Goal: Communication & Community: Participate in discussion

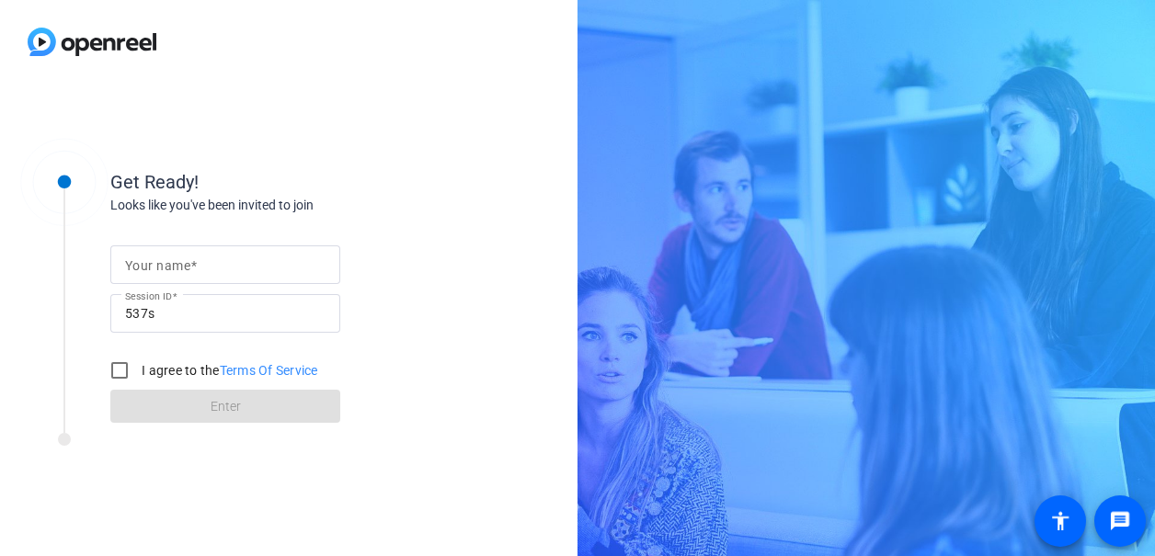
click at [195, 265] on span at bounding box center [193, 265] width 6 height 15
click at [195, 265] on input "Your name" at bounding box center [225, 265] width 200 height 22
type input "Kelly S. Boyd"
click at [121, 373] on input "I agree to the Terms Of Service" at bounding box center [119, 370] width 37 height 37
click at [109, 368] on input "I agree to the Terms Of Service" at bounding box center [119, 370] width 37 height 37
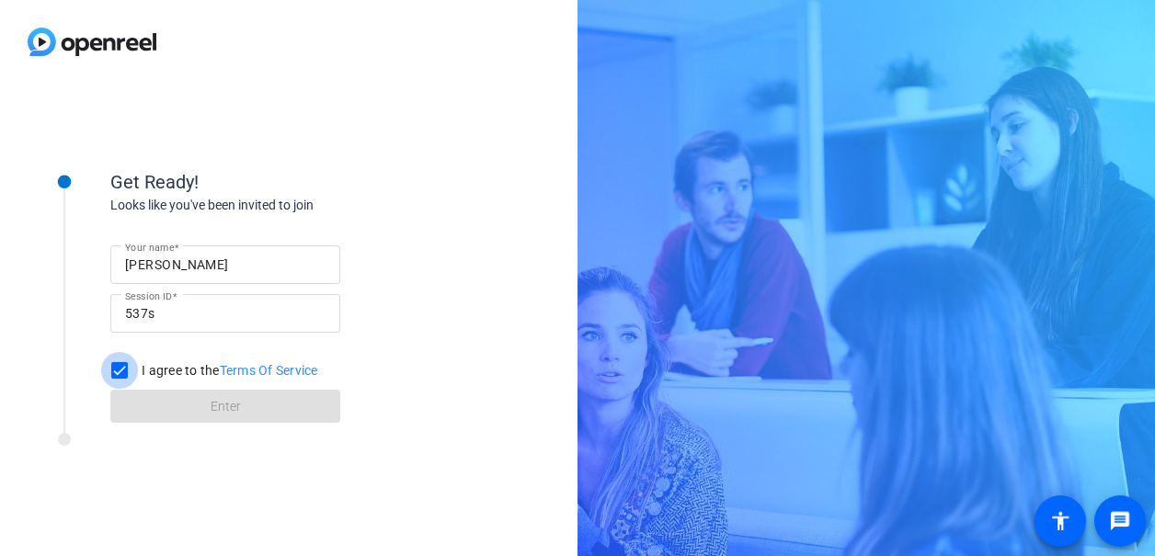
checkbox input "true"
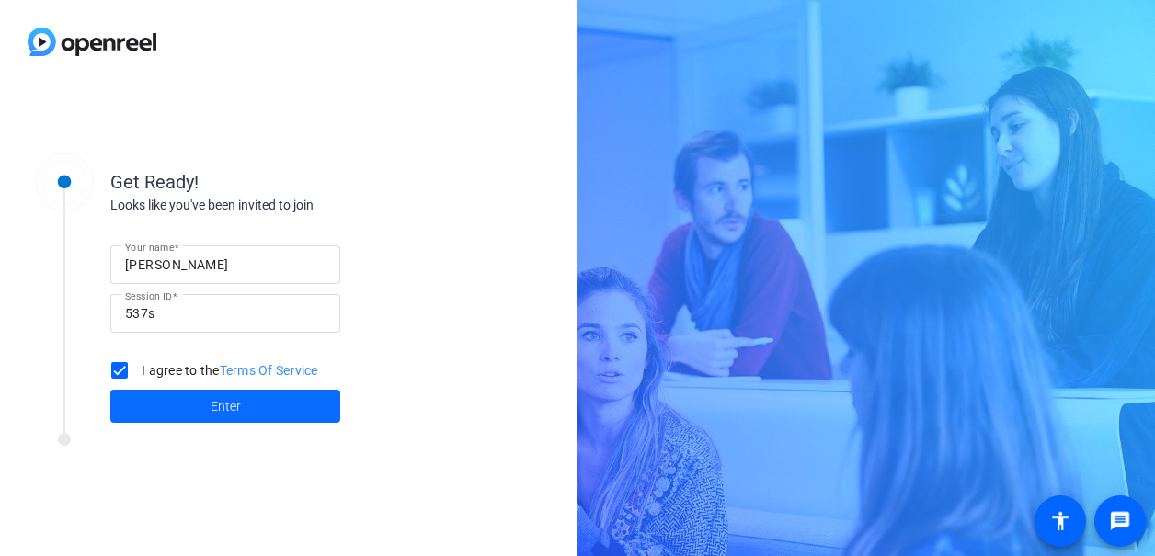
click at [199, 414] on span at bounding box center [225, 406] width 230 height 44
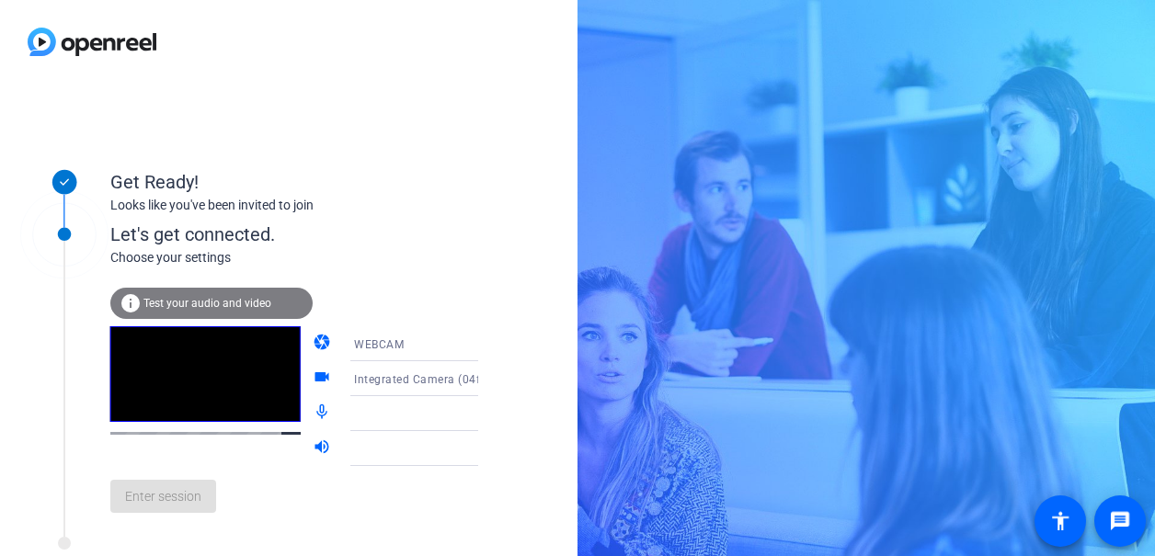
click at [313, 380] on mat-icon "videocam" at bounding box center [324, 379] width 22 height 22
click at [313, 374] on mat-icon "videocam" at bounding box center [324, 379] width 22 height 22
click at [486, 385] on icon at bounding box center [497, 379] width 22 height 22
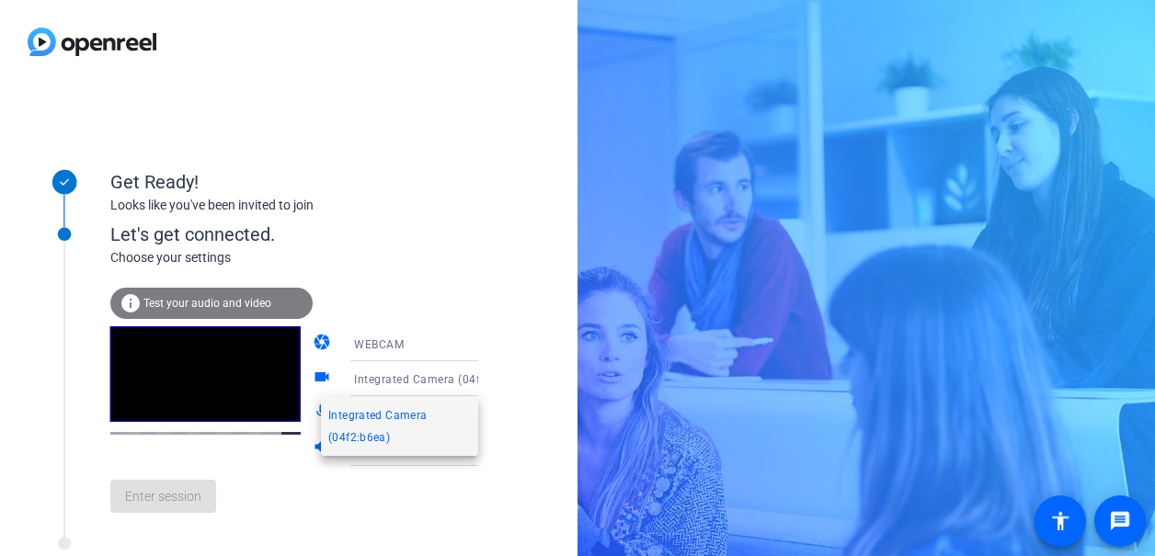
click at [489, 383] on div at bounding box center [577, 278] width 1155 height 556
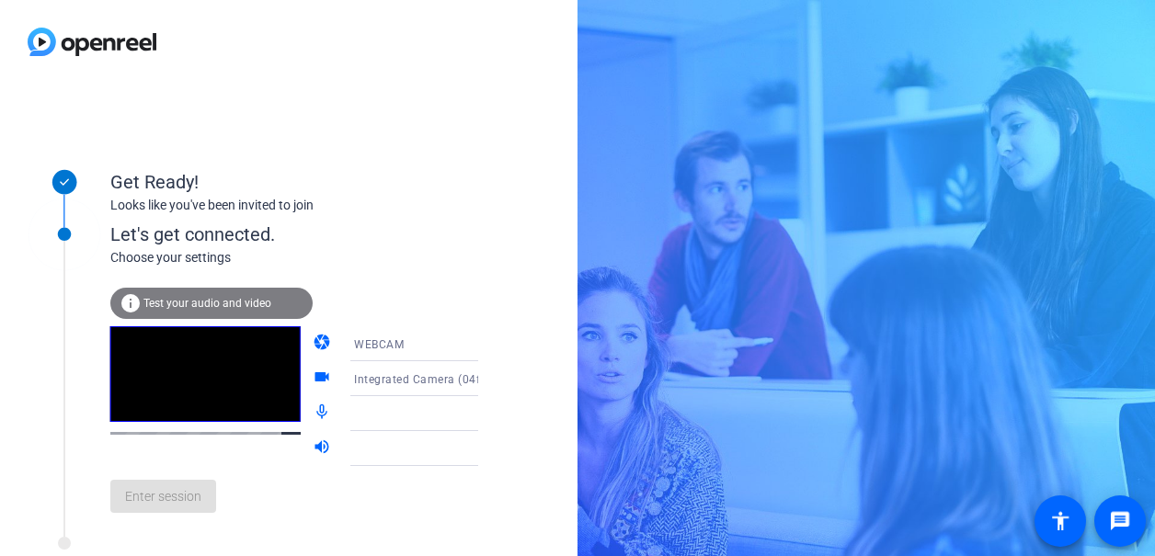
click at [298, 497] on div "Enter session" at bounding box center [313, 496] width 406 height 61
click at [231, 295] on div "info Test your audio and video" at bounding box center [211, 303] width 202 height 31
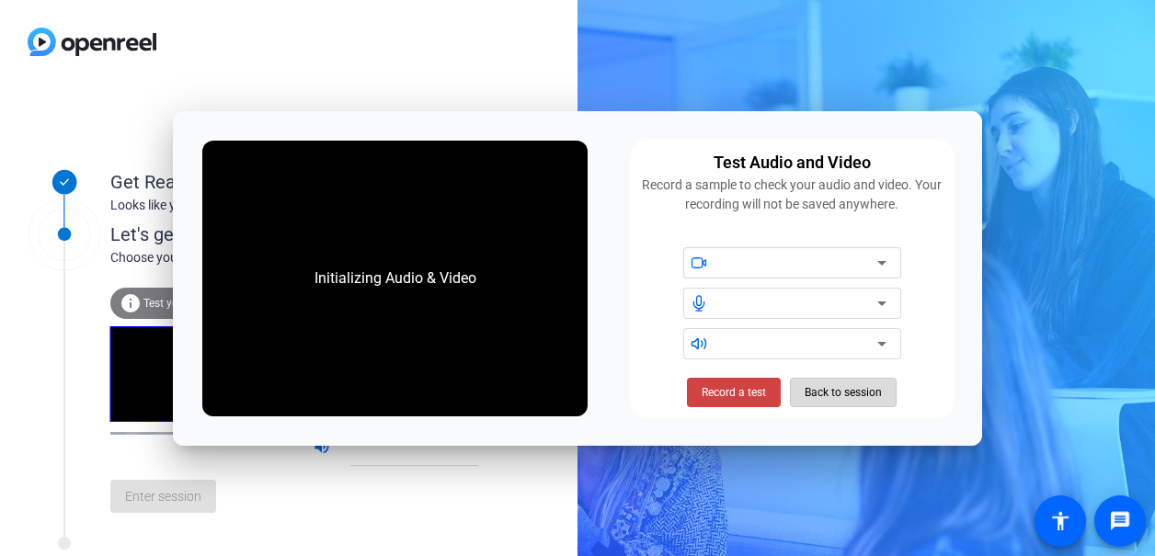
click at [862, 382] on span "Back to session" at bounding box center [843, 392] width 77 height 35
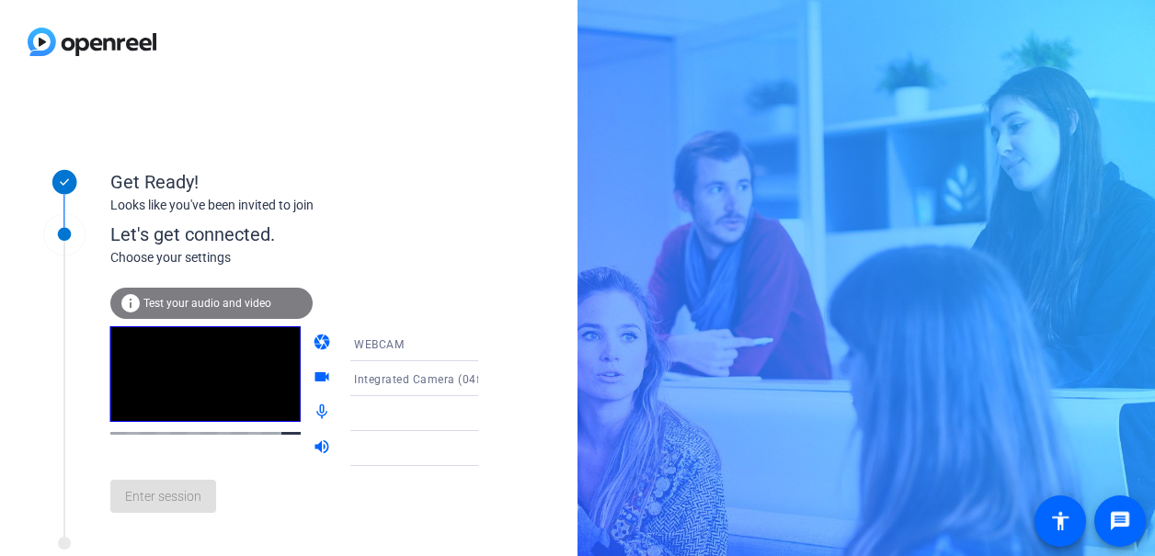
click at [313, 446] on mat-icon "volume_up" at bounding box center [324, 449] width 22 height 22
click at [492, 448] on icon at bounding box center [496, 449] width 9 height 5
click at [220, 407] on video at bounding box center [205, 374] width 190 height 96
click at [303, 485] on div "Enter session" at bounding box center [313, 496] width 406 height 61
click at [492, 344] on icon at bounding box center [496, 344] width 9 height 5
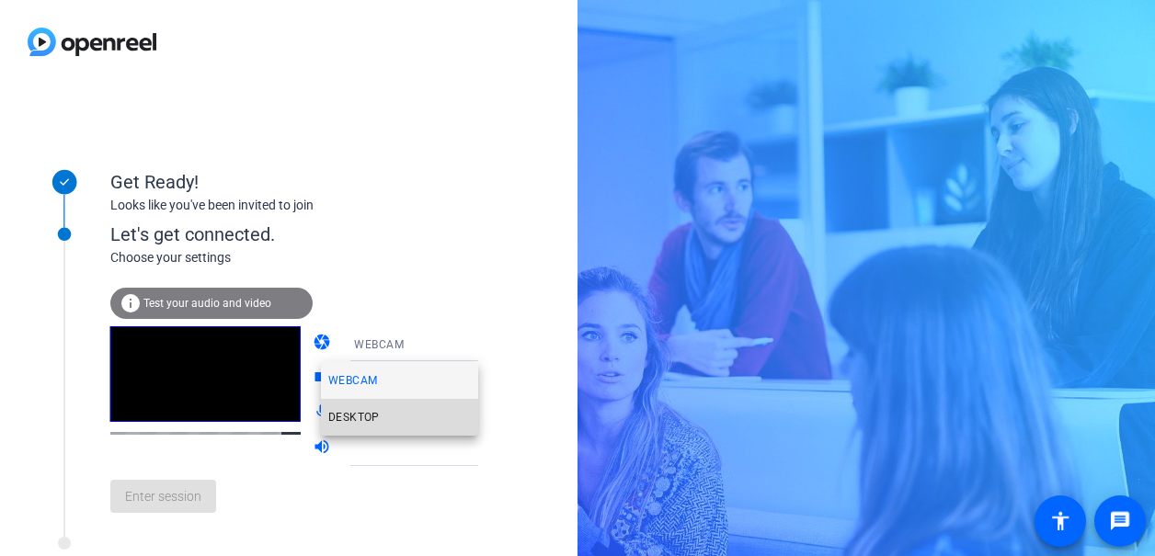
click at [369, 409] on span "DESKTOP" at bounding box center [353, 417] width 51 height 22
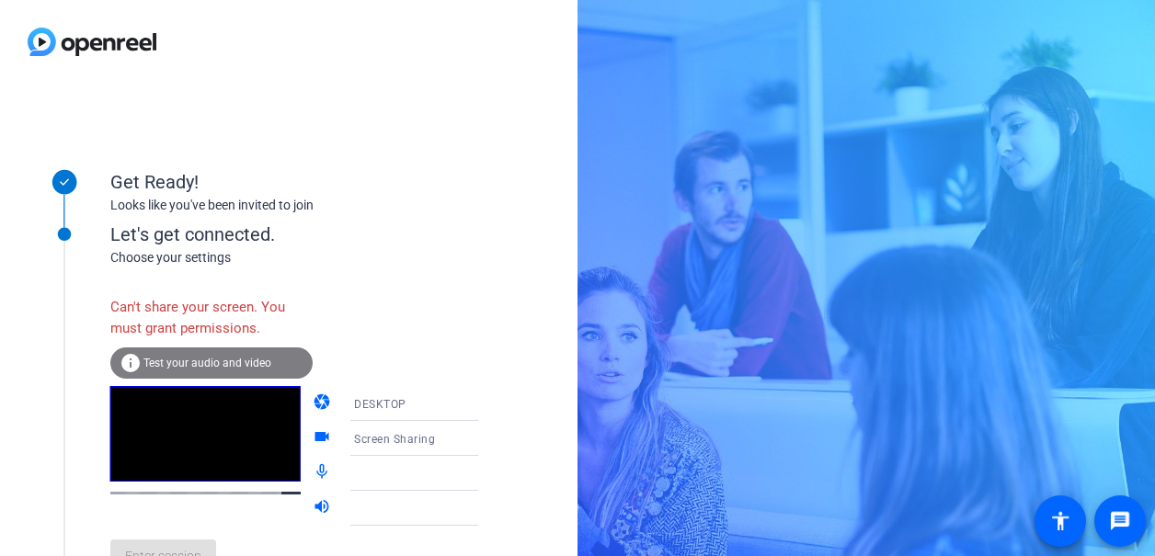
click at [486, 404] on icon at bounding box center [497, 404] width 22 height 22
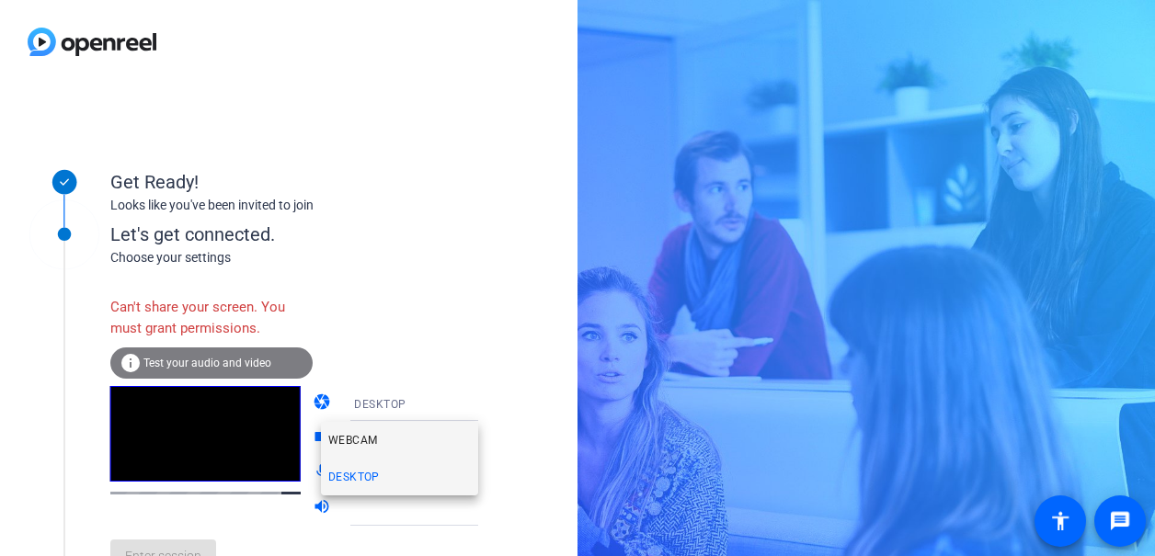
click at [378, 442] on mat-option "WEBCAM" at bounding box center [399, 440] width 157 height 37
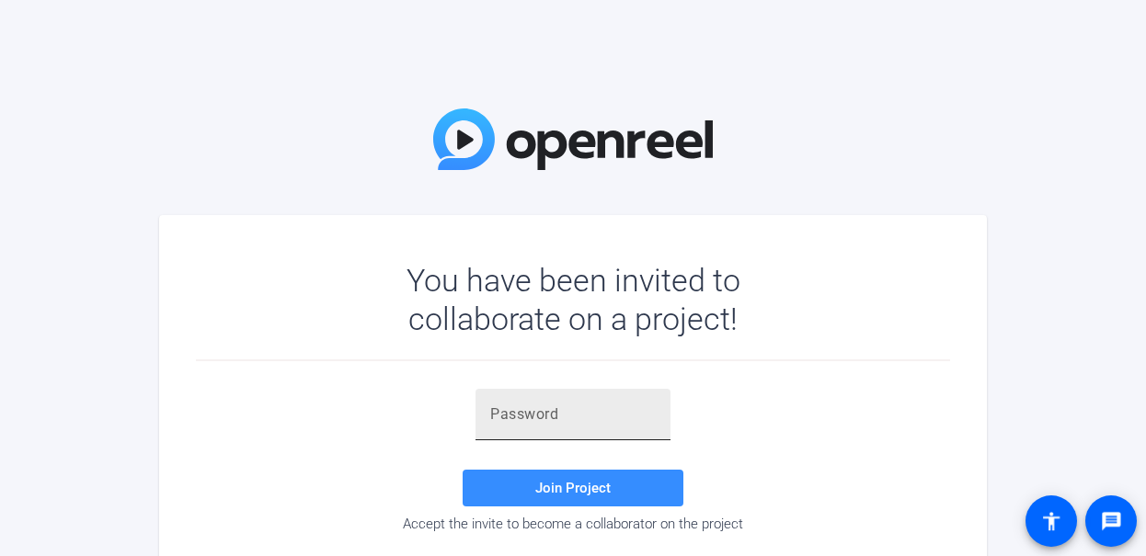
click at [576, 404] on input "text" at bounding box center [573, 415] width 166 height 22
click at [504, 411] on input "text" at bounding box center [573, 415] width 166 height 22
paste input "U@u#MF"
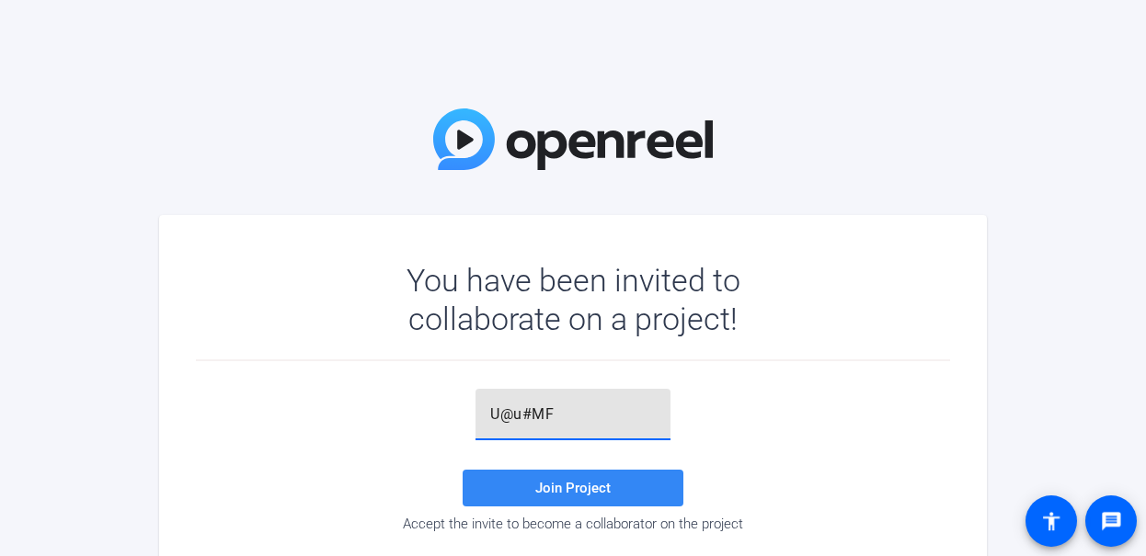
type input "U@u#MF"
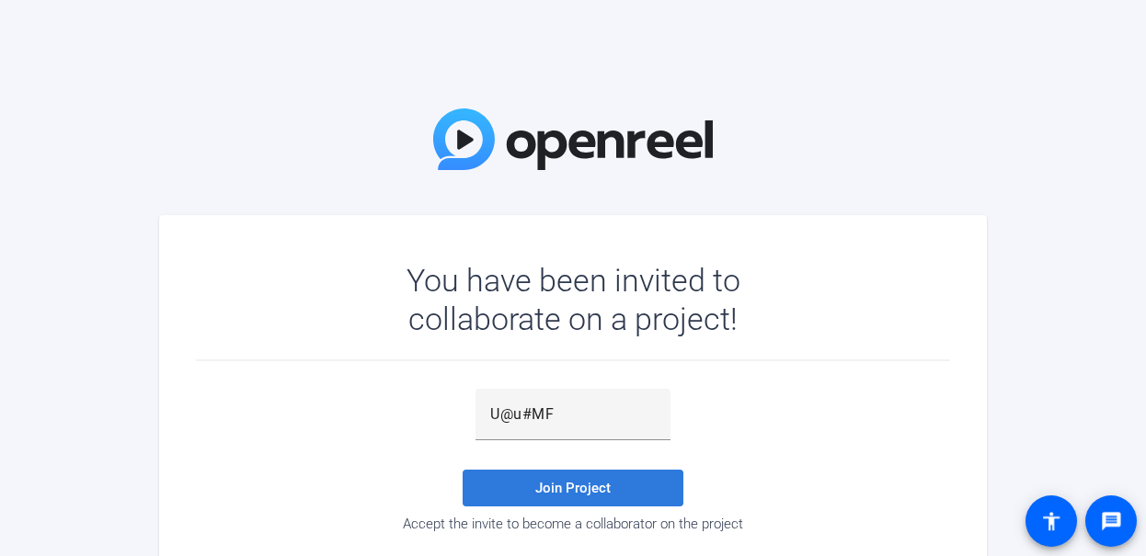
click at [542, 478] on span at bounding box center [573, 488] width 221 height 44
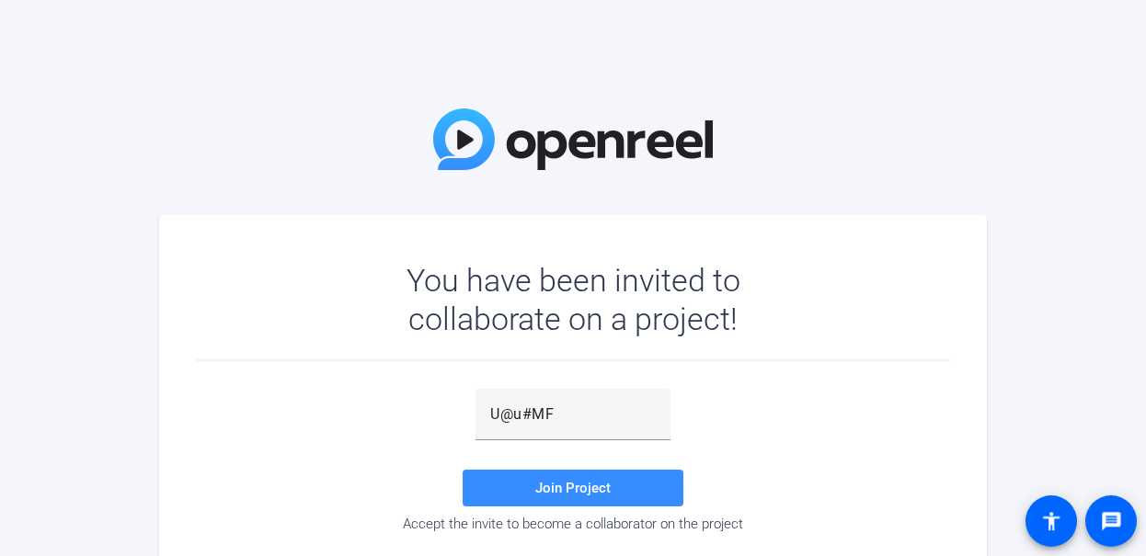
scroll to position [53, 0]
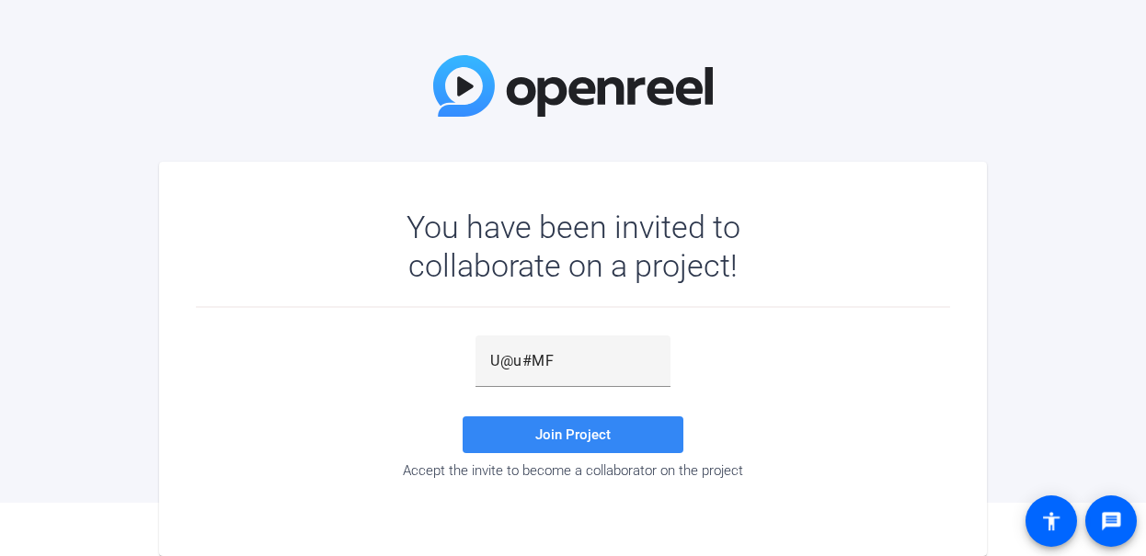
click at [634, 428] on span at bounding box center [573, 435] width 221 height 44
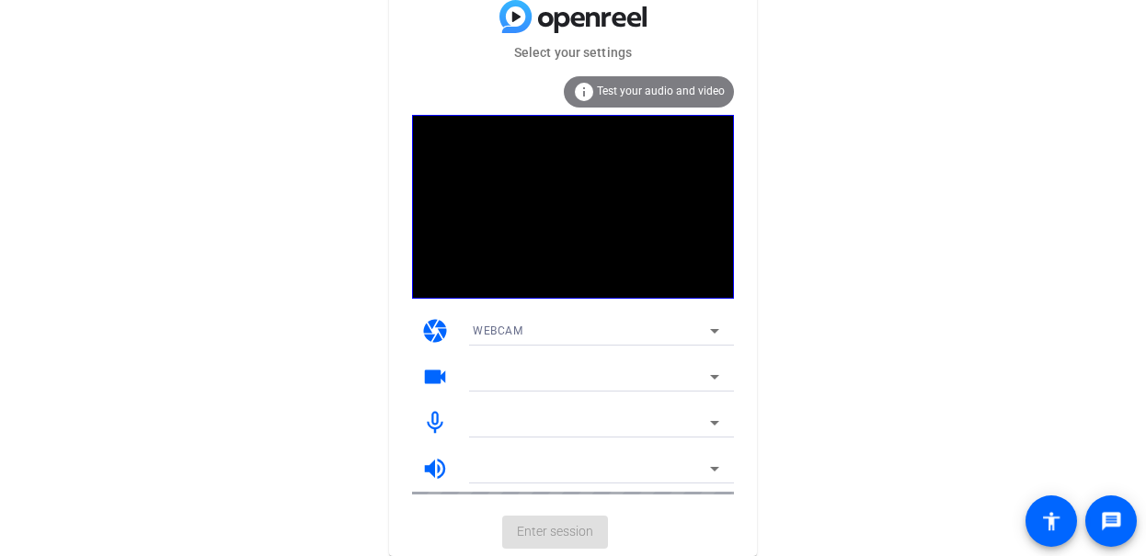
scroll to position [4, 0]
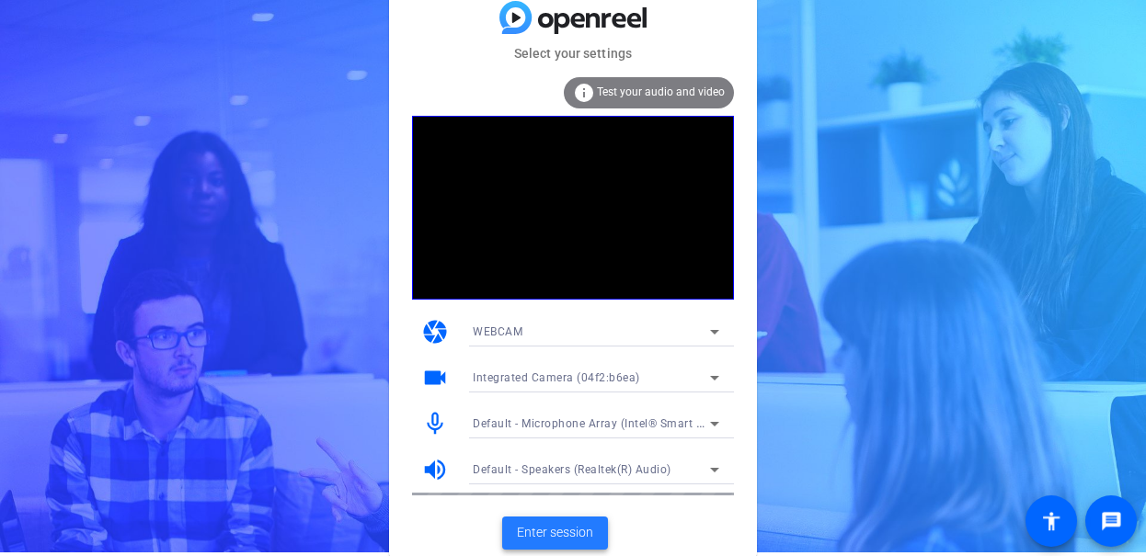
click at [581, 513] on span at bounding box center [555, 533] width 106 height 44
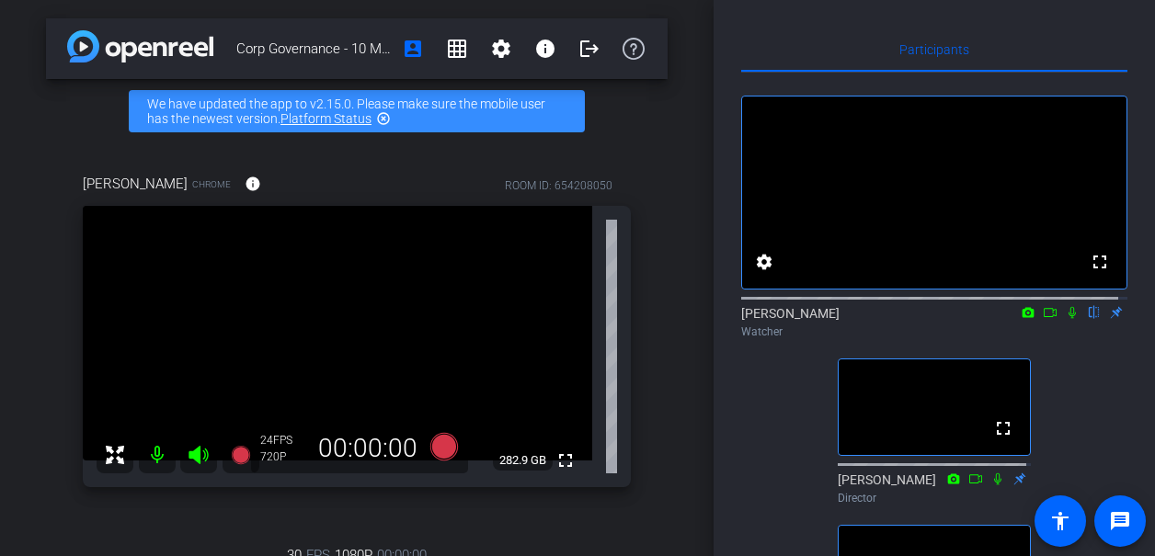
click at [1043, 319] on icon at bounding box center [1050, 312] width 15 height 13
click at [1087, 319] on icon at bounding box center [1094, 312] width 15 height 13
